Goal: Task Accomplishment & Management: Use online tool/utility

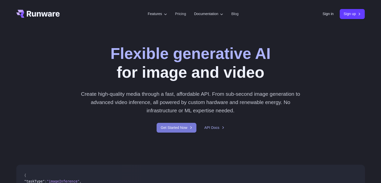
drag, startPoint x: 0, startPoint y: 0, endPoint x: 180, endPoint y: 129, distance: 221.8
click at [180, 129] on link "Get Started Now" at bounding box center [177, 128] width 40 height 10
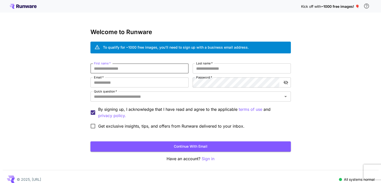
click at [149, 68] on input "First name   *" at bounding box center [139, 68] width 98 height 10
click at [208, 63] on label "Last name   *" at bounding box center [204, 63] width 17 height 4
click at [208, 63] on input "Last name   *" at bounding box center [242, 68] width 98 height 10
click at [123, 72] on input "First name   *" at bounding box center [139, 68] width 98 height 10
type input "*****"
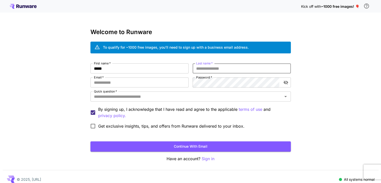
click at [208, 67] on input "Last name   *" at bounding box center [242, 68] width 98 height 10
type input "***"
drag, startPoint x: 124, startPoint y: 87, endPoint x: 120, endPoint y: 84, distance: 5.1
click at [120, 84] on input "Email   *" at bounding box center [139, 82] width 98 height 10
type input "**********"
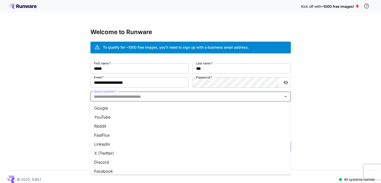
click at [199, 96] on input "Quick question   *" at bounding box center [186, 96] width 189 height 7
click at [111, 117] on li "YouTube" at bounding box center [190, 116] width 200 height 9
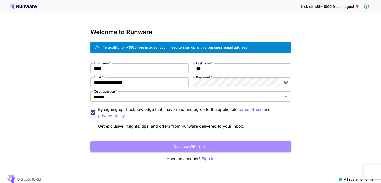
click at [126, 144] on button "Continue with email" at bounding box center [190, 146] width 200 height 10
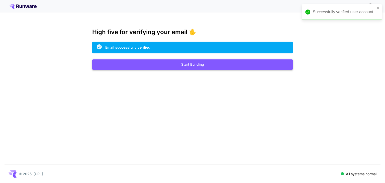
click at [185, 65] on button "Start Building" at bounding box center [192, 64] width 200 height 10
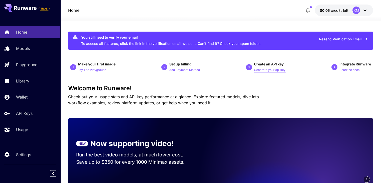
click at [256, 71] on p "Generate your api key" at bounding box center [270, 70] width 32 height 5
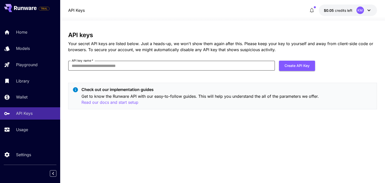
click at [166, 63] on input "API key name   *" at bounding box center [171, 66] width 207 height 10
type input "****"
click at [286, 65] on button "Create API Key" at bounding box center [297, 66] width 36 height 10
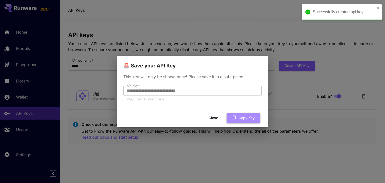
click at [233, 117] on icon "button" at bounding box center [234, 118] width 6 height 6
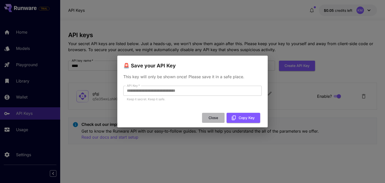
click at [215, 117] on button "Close" at bounding box center [213, 118] width 23 height 10
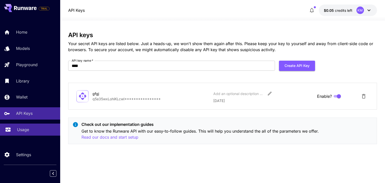
click at [10, 128] on icon at bounding box center [8, 129] width 6 height 6
